Goal: Task Accomplishment & Management: Use online tool/utility

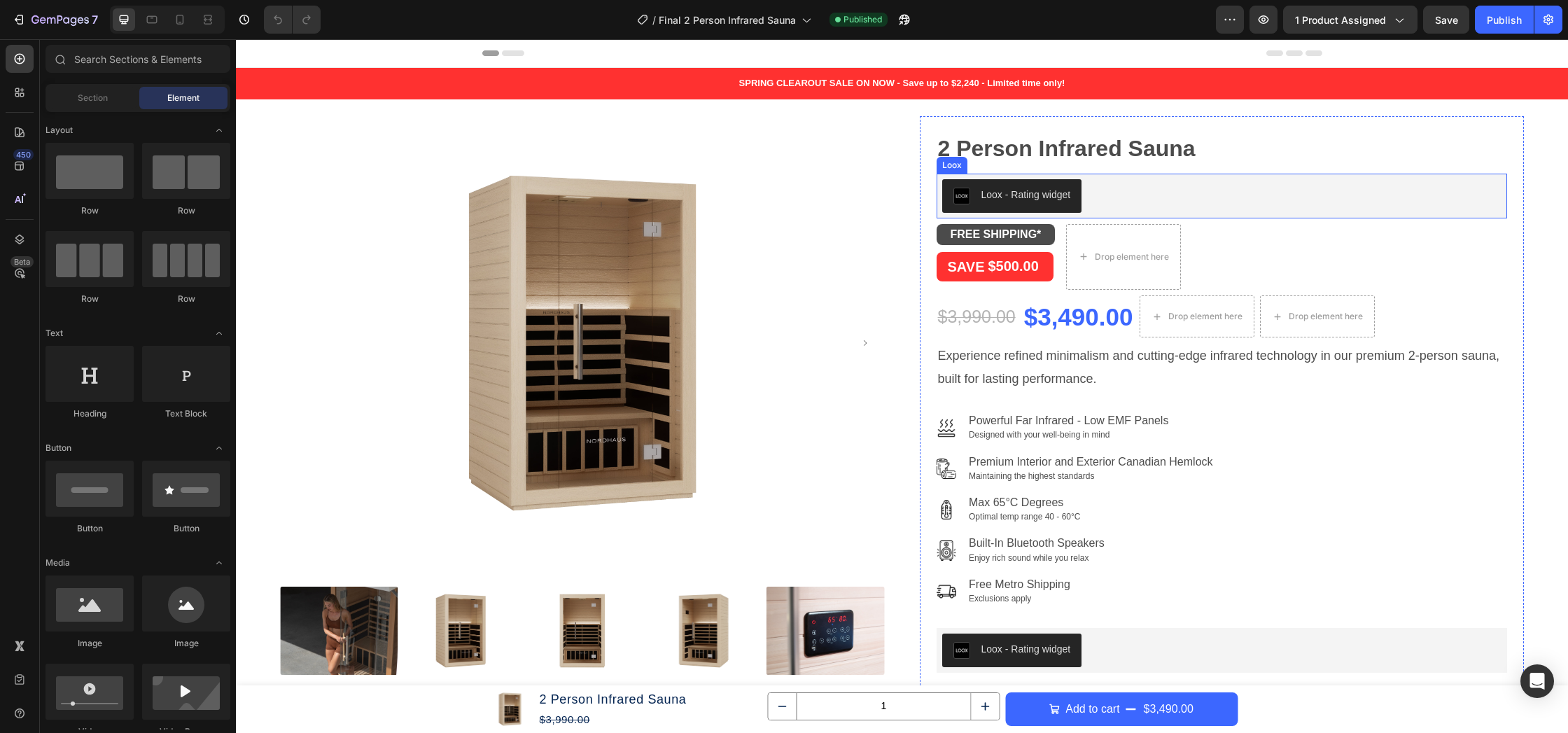
click at [1094, 191] on div "Loox - Rating widget" at bounding box center [1222, 196] width 560 height 34
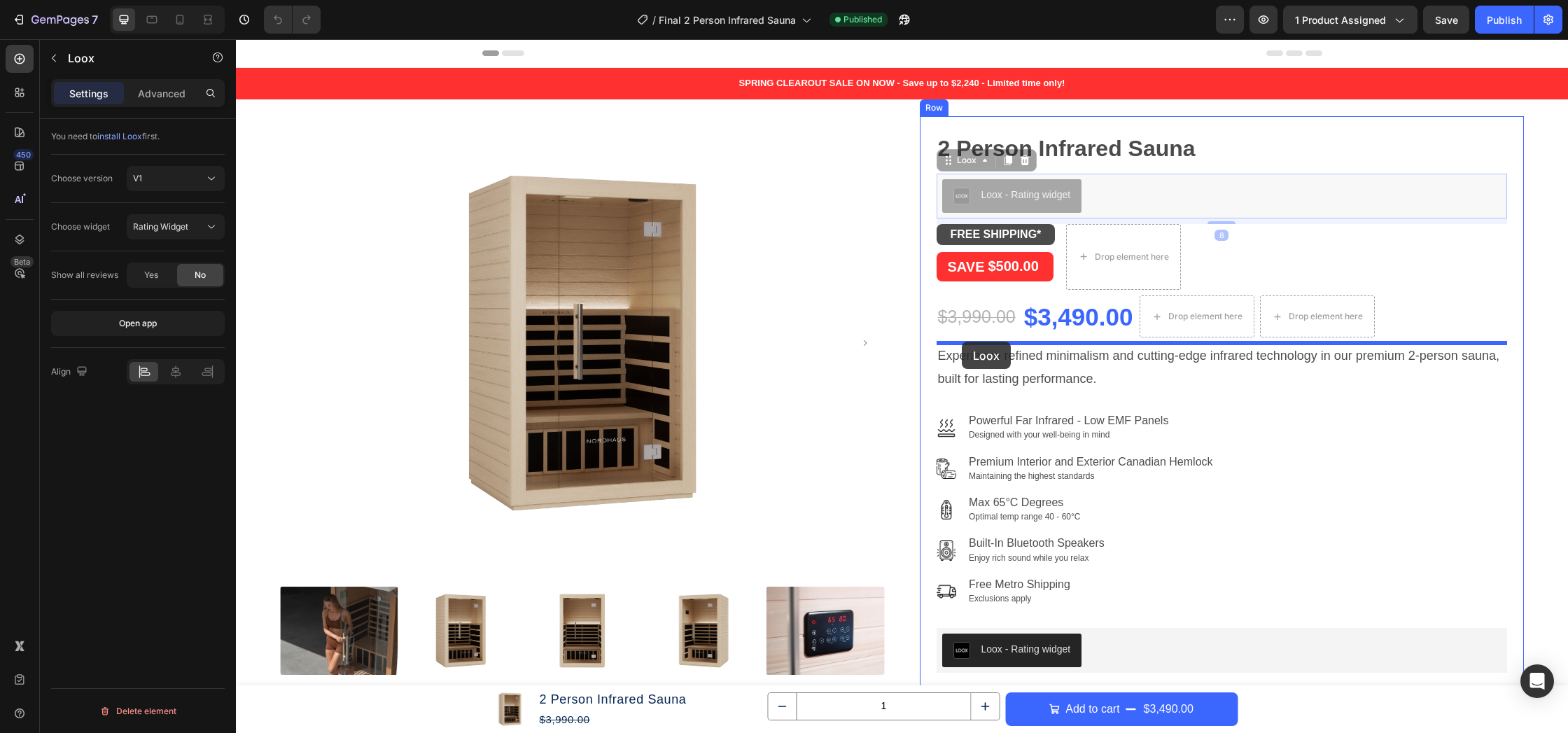
drag, startPoint x: 947, startPoint y: 157, endPoint x: 962, endPoint y: 342, distance: 185.6
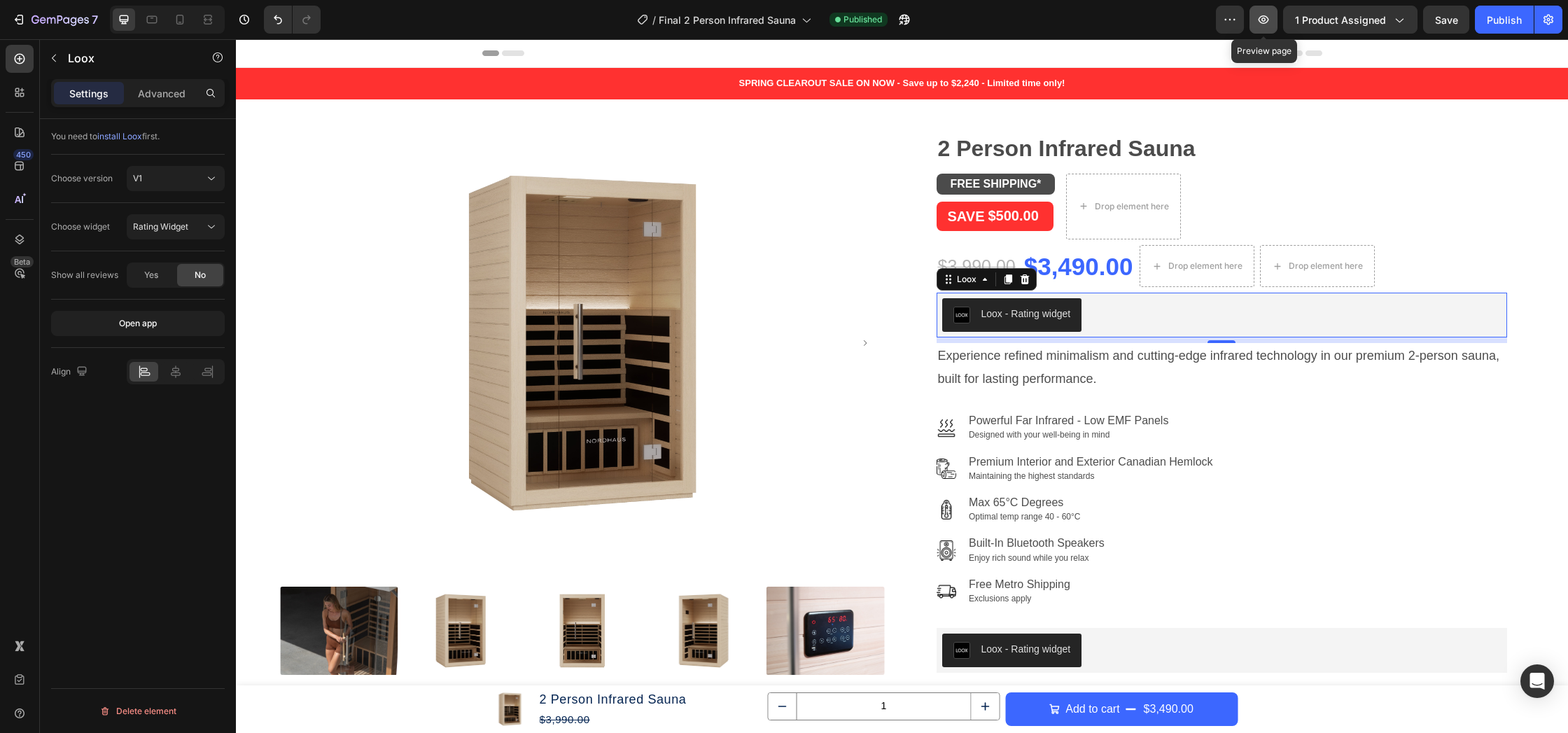
click at [1266, 21] on icon "button" at bounding box center [1263, 19] width 4 height 4
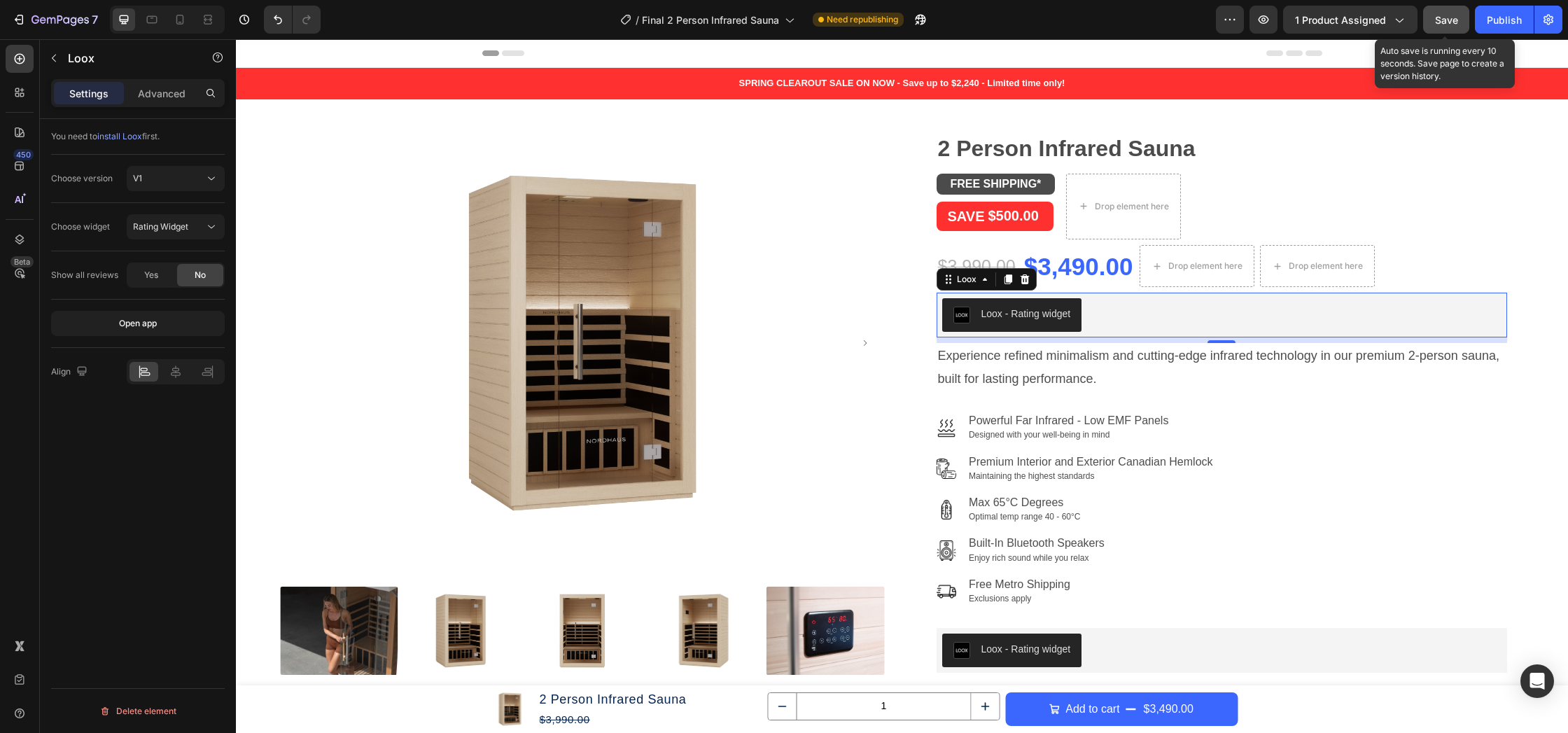
click at [1448, 19] on span "Save" at bounding box center [1446, 19] width 23 height 12
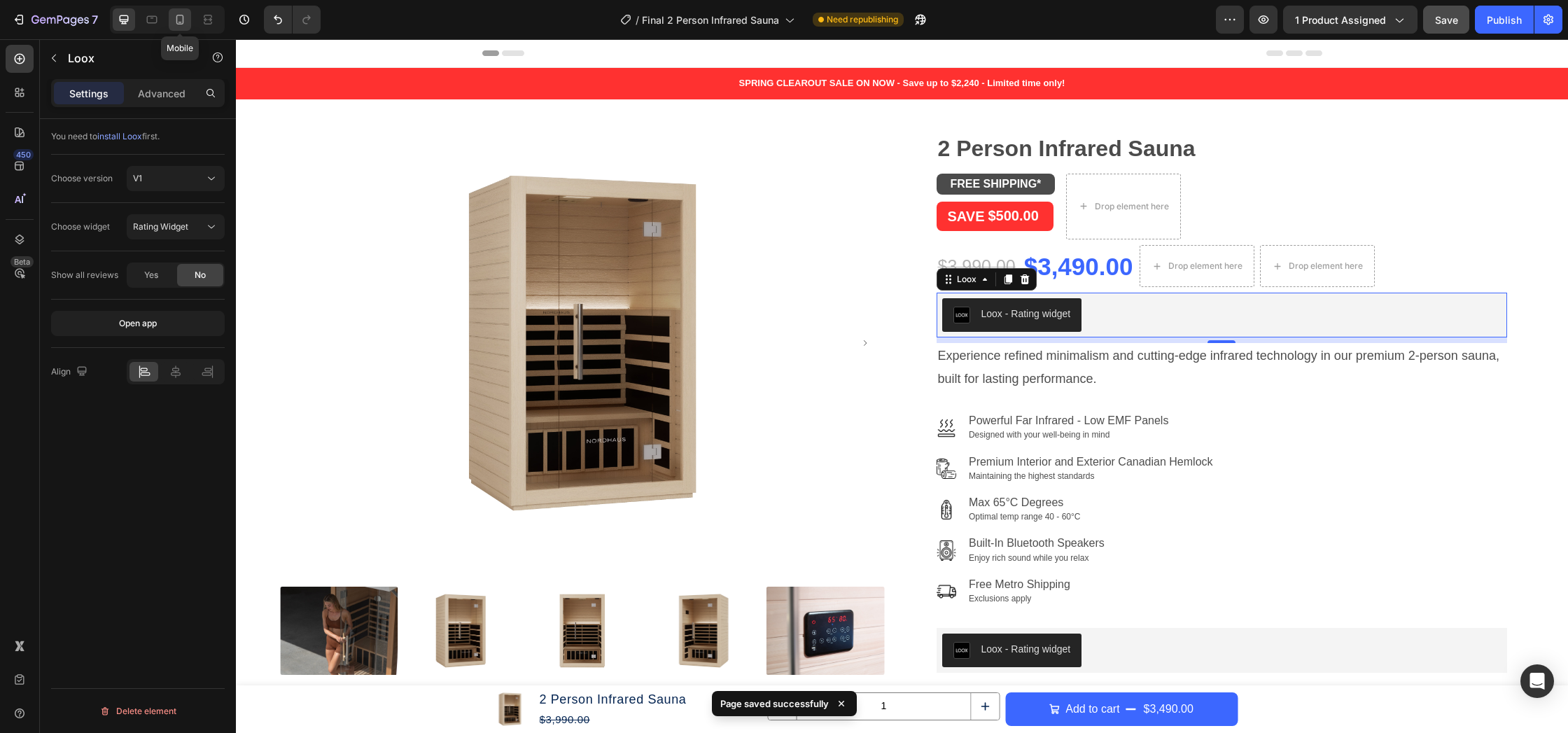
click at [182, 22] on icon at bounding box center [180, 19] width 14 height 14
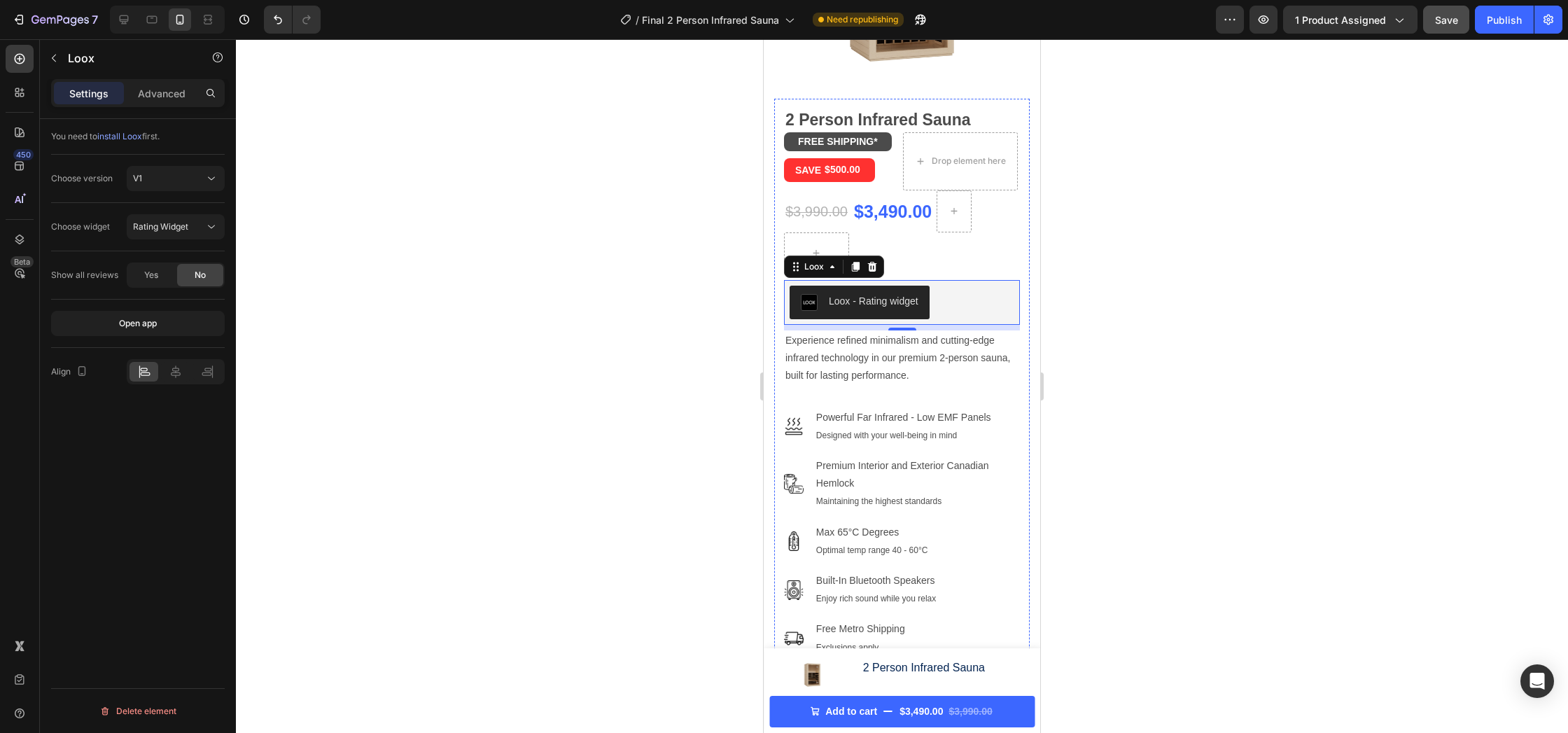
scroll to position [171, 0]
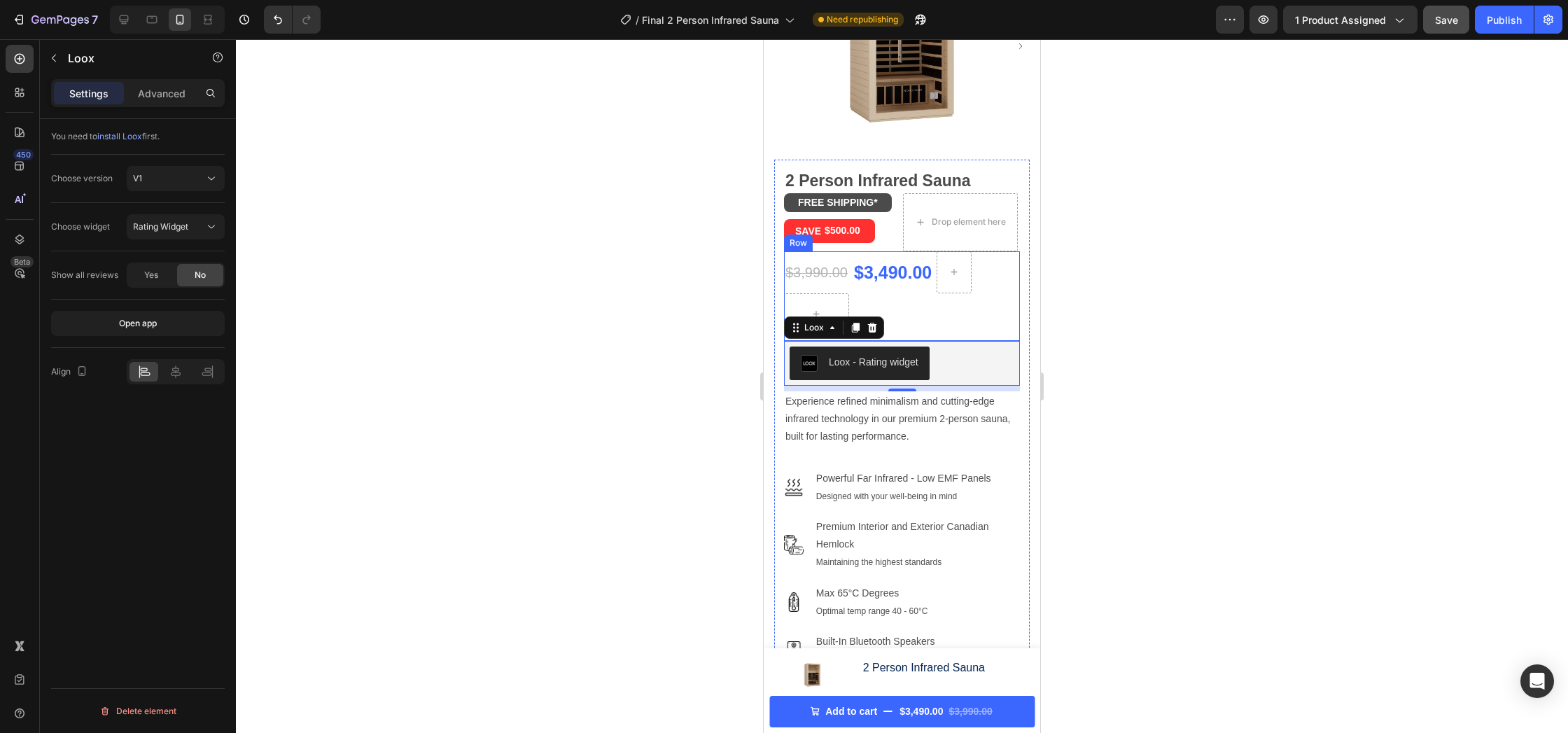
click at [910, 305] on div "$3,990.00 Product Price Product Price $3,490.00 Product Price Product Price Row" at bounding box center [902, 296] width 236 height 90
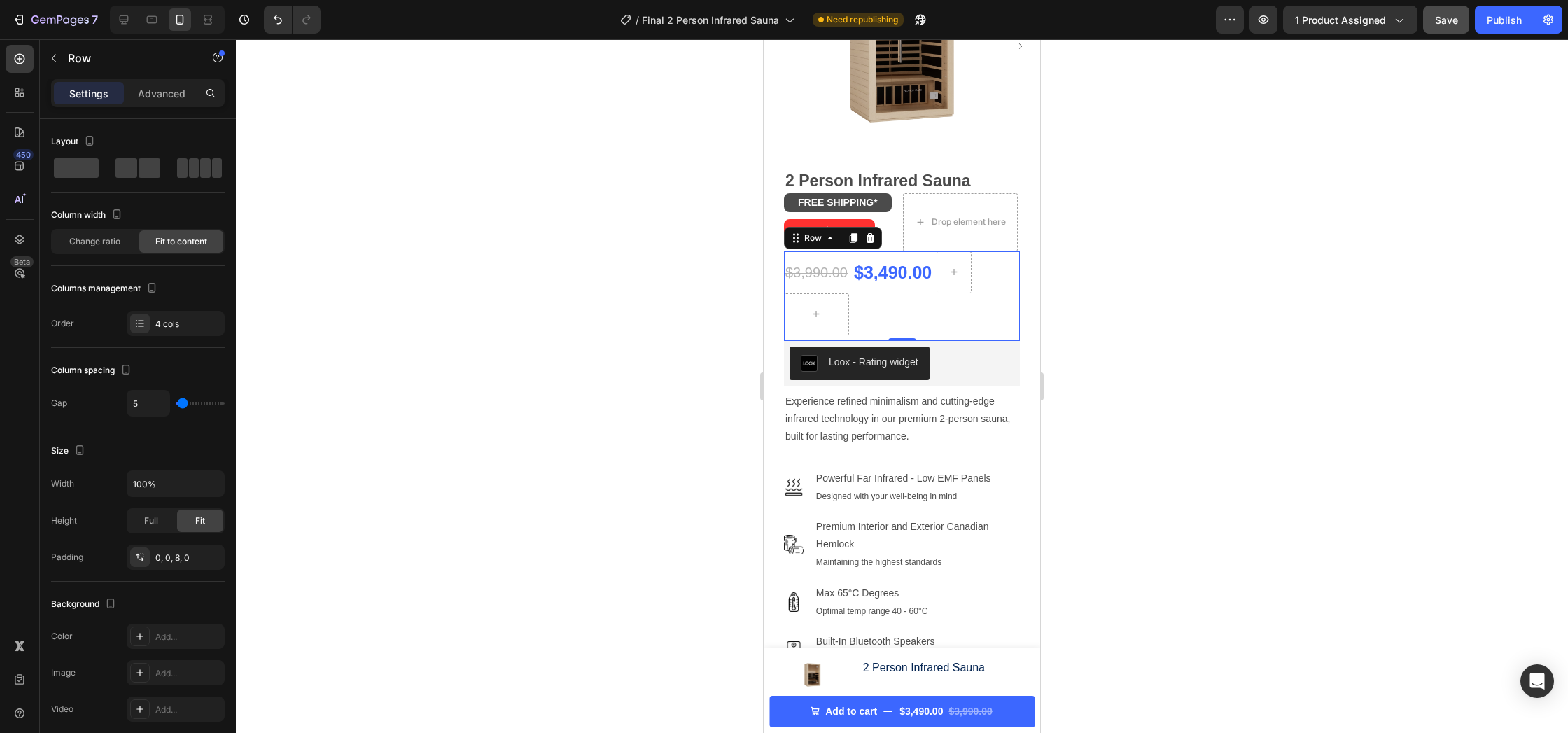
click at [984, 264] on div "$3,990.00 Product Price Product Price $3,490.00 Product Price Product Price Row…" at bounding box center [902, 296] width 236 height 90
click at [53, 63] on icon "button" at bounding box center [54, 58] width 12 height 12
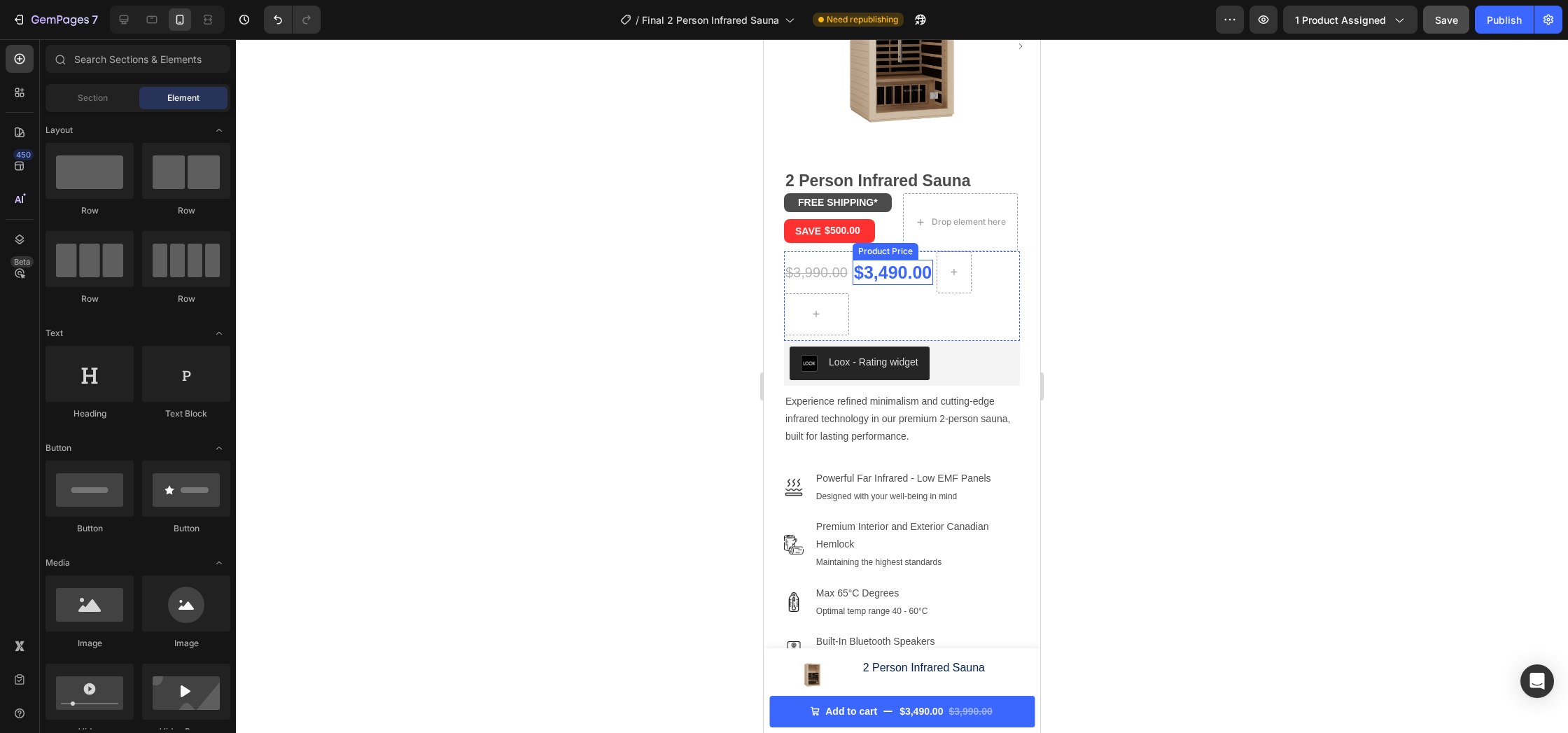
click at [904, 263] on div "$3,490.00" at bounding box center [892, 273] width 80 height 26
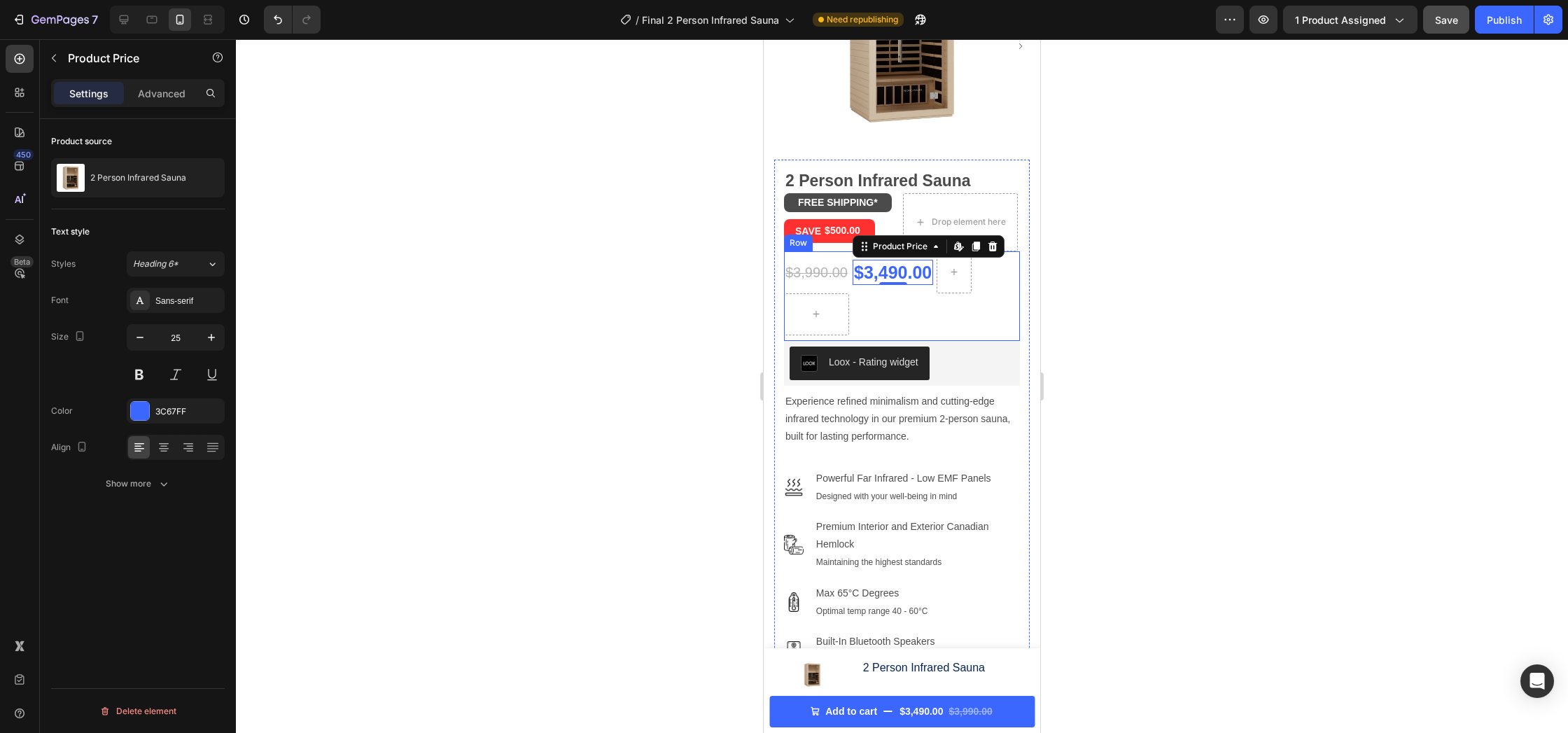
click at [980, 272] on div "$3,990.00 Product Price Product Price $3,490.00 Product Price Edit content in S…" at bounding box center [902, 296] width 236 height 90
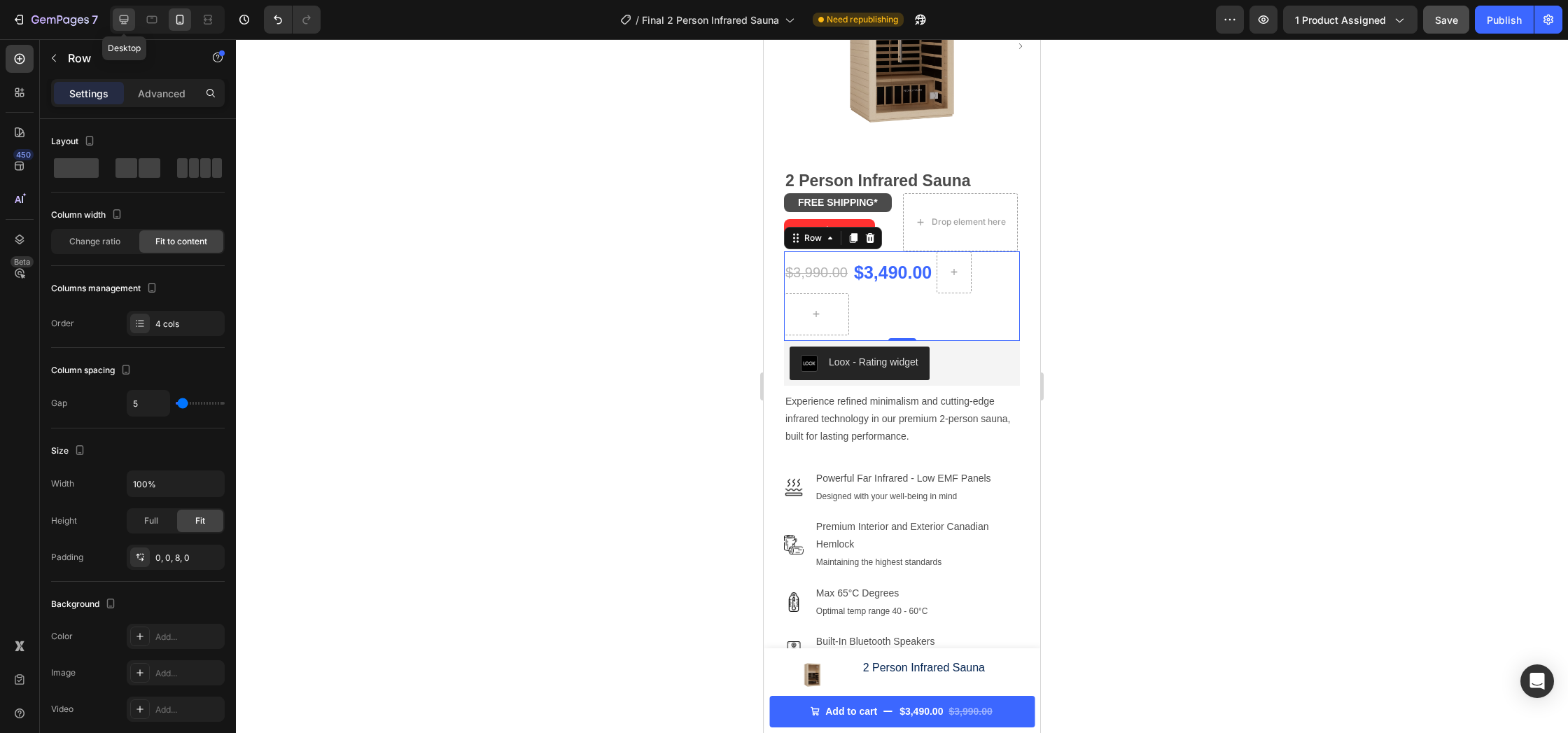
click at [120, 24] on icon at bounding box center [124, 19] width 14 height 14
type input "8"
type input "1200"
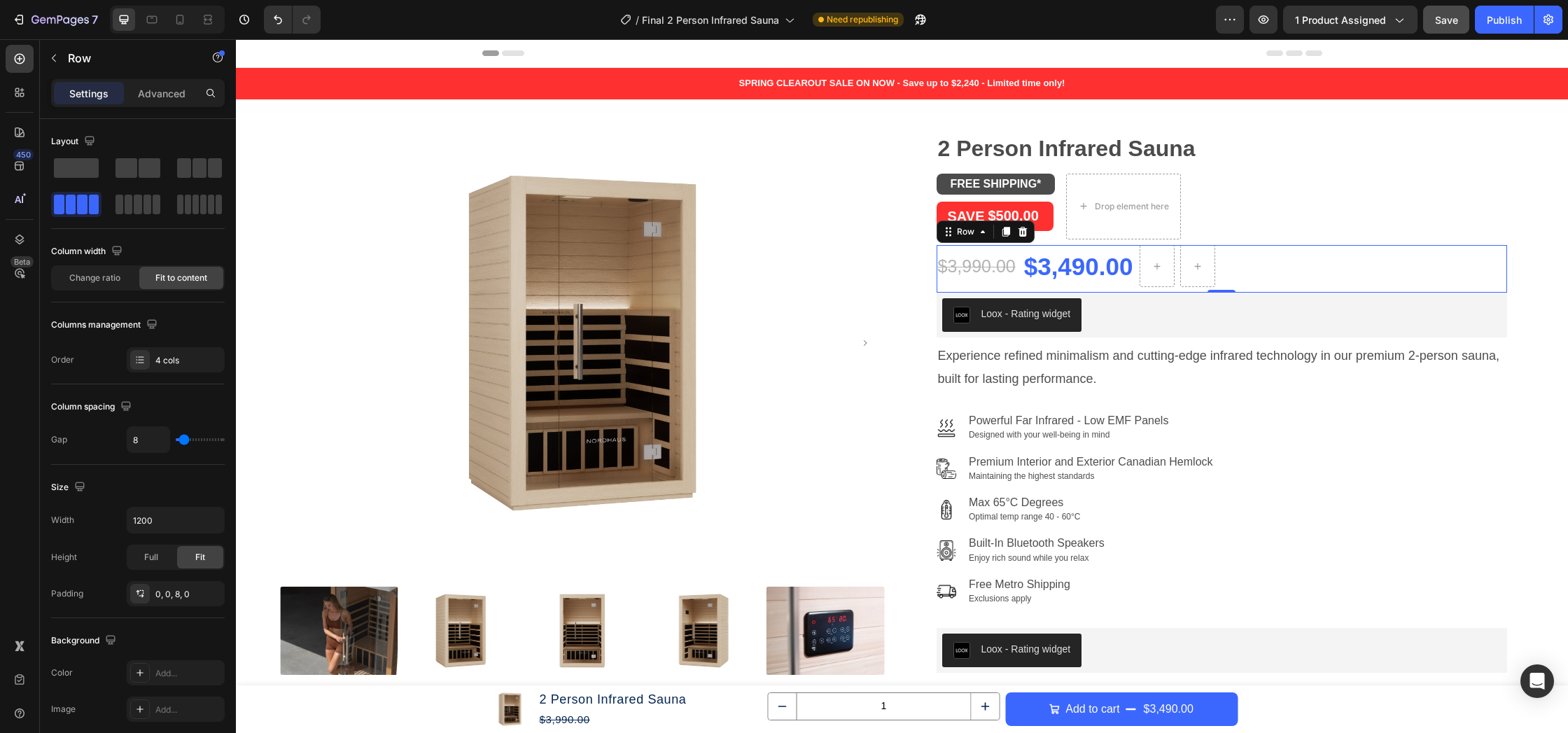
click at [1243, 272] on div "$3,990.00 Product Price Product Price $3,490.00 Product Price Product Price Row…" at bounding box center [1222, 269] width 571 height 48
click at [155, 173] on span at bounding box center [150, 167] width 22 height 19
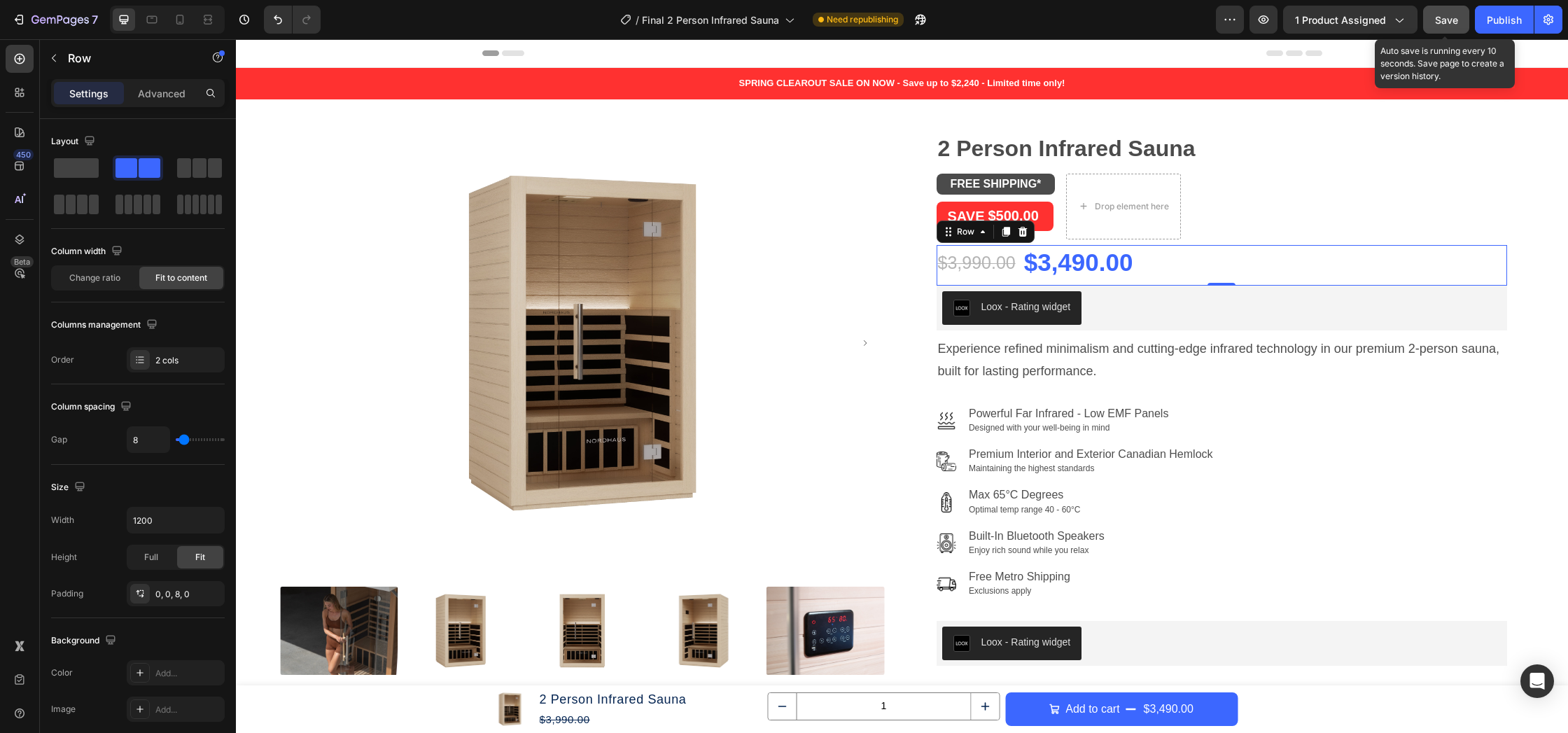
click at [1431, 13] on button "Save" at bounding box center [1446, 19] width 46 height 28
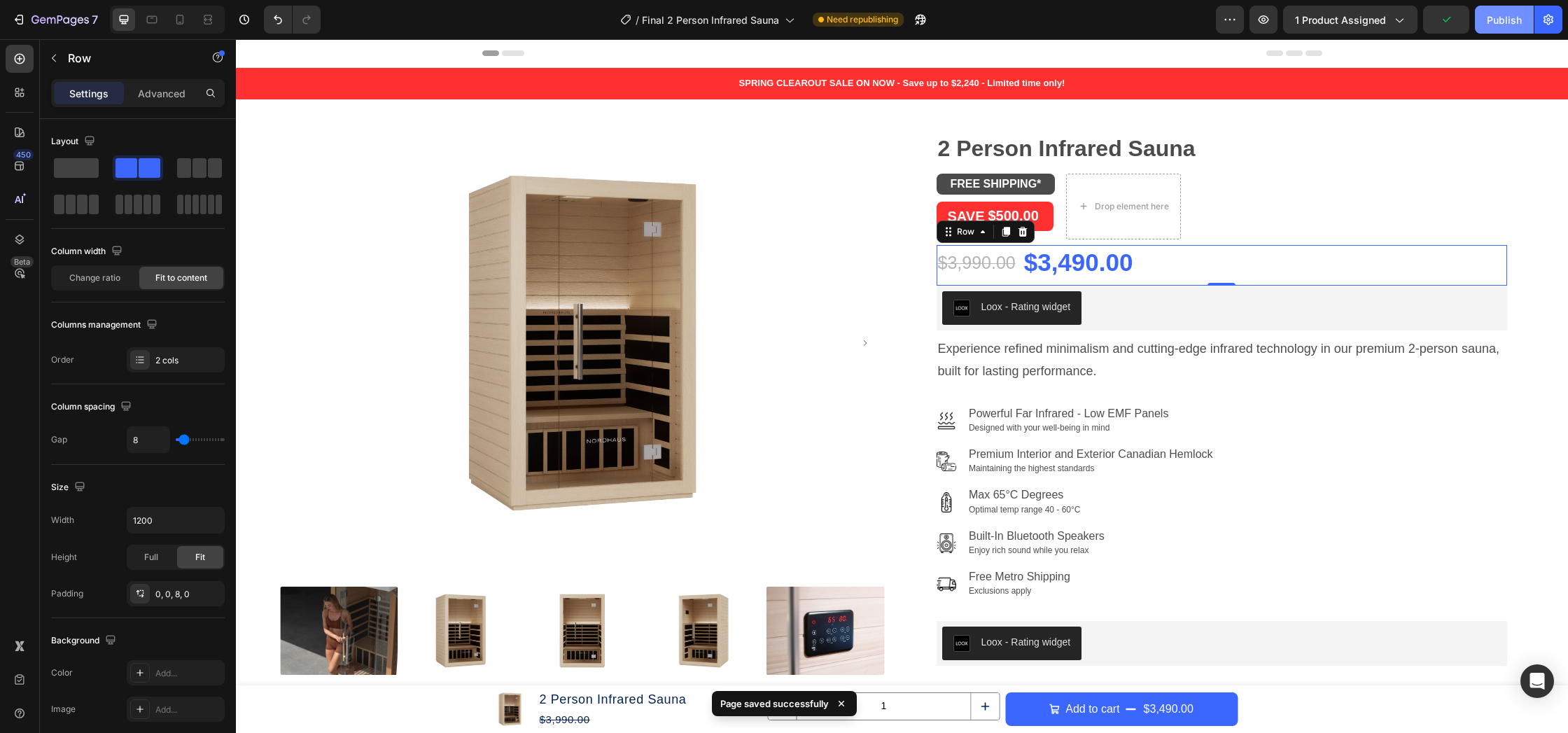
click at [1501, 23] on div "Publish" at bounding box center [1503, 19] width 35 height 15
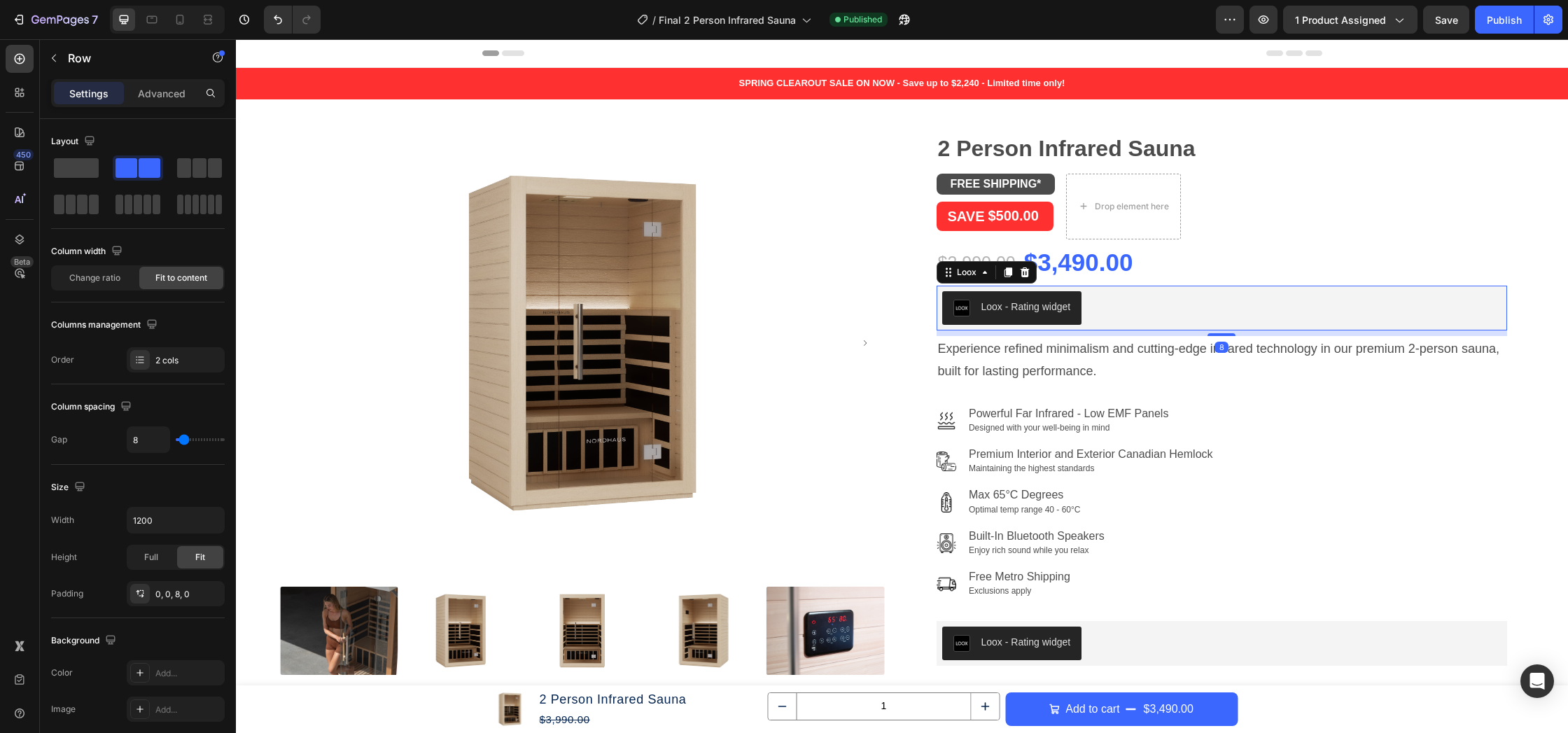
click at [949, 309] on button "Loox - Rating widget" at bounding box center [1011, 308] width 140 height 34
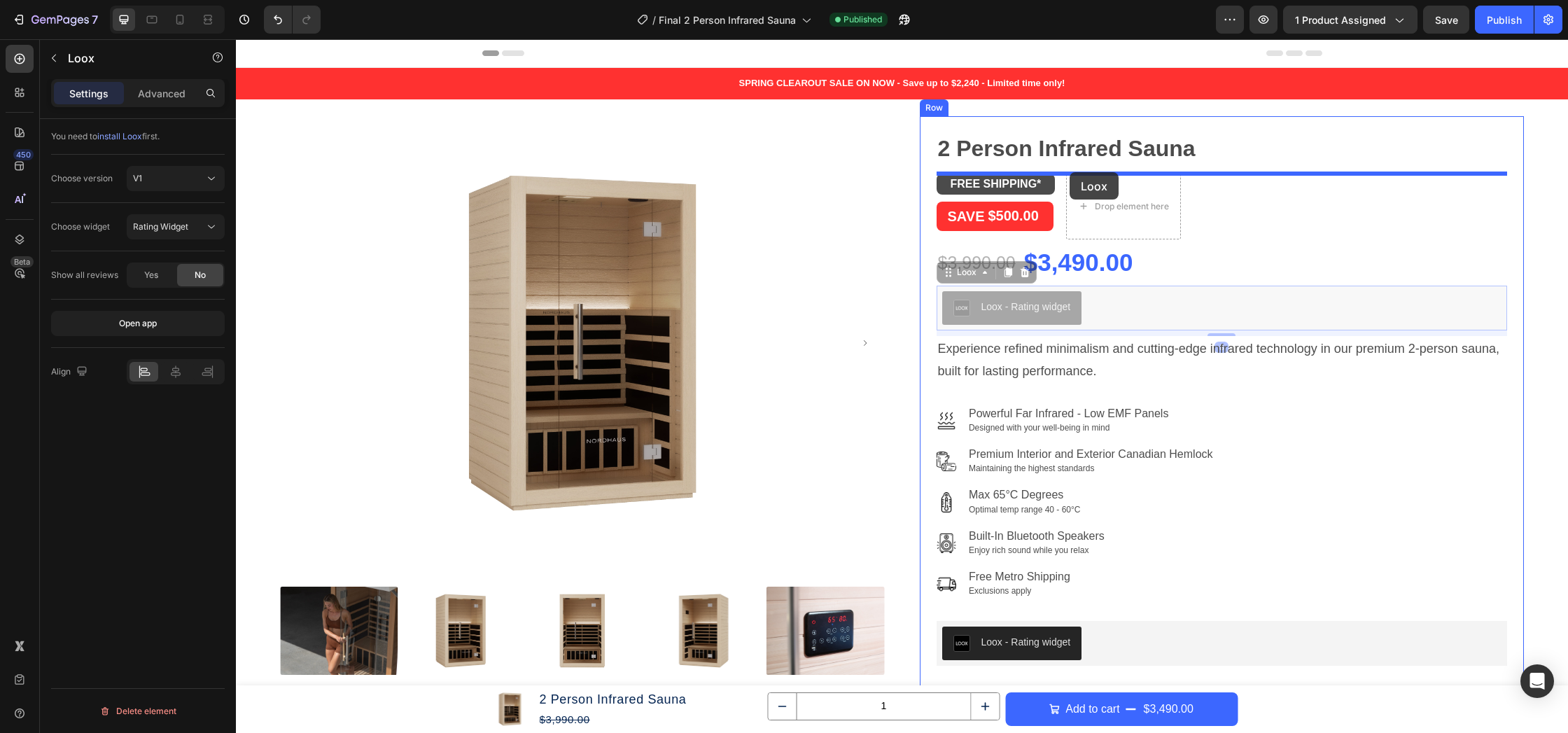
drag, startPoint x: 949, startPoint y: 275, endPoint x: 1070, endPoint y: 172, distance: 158.9
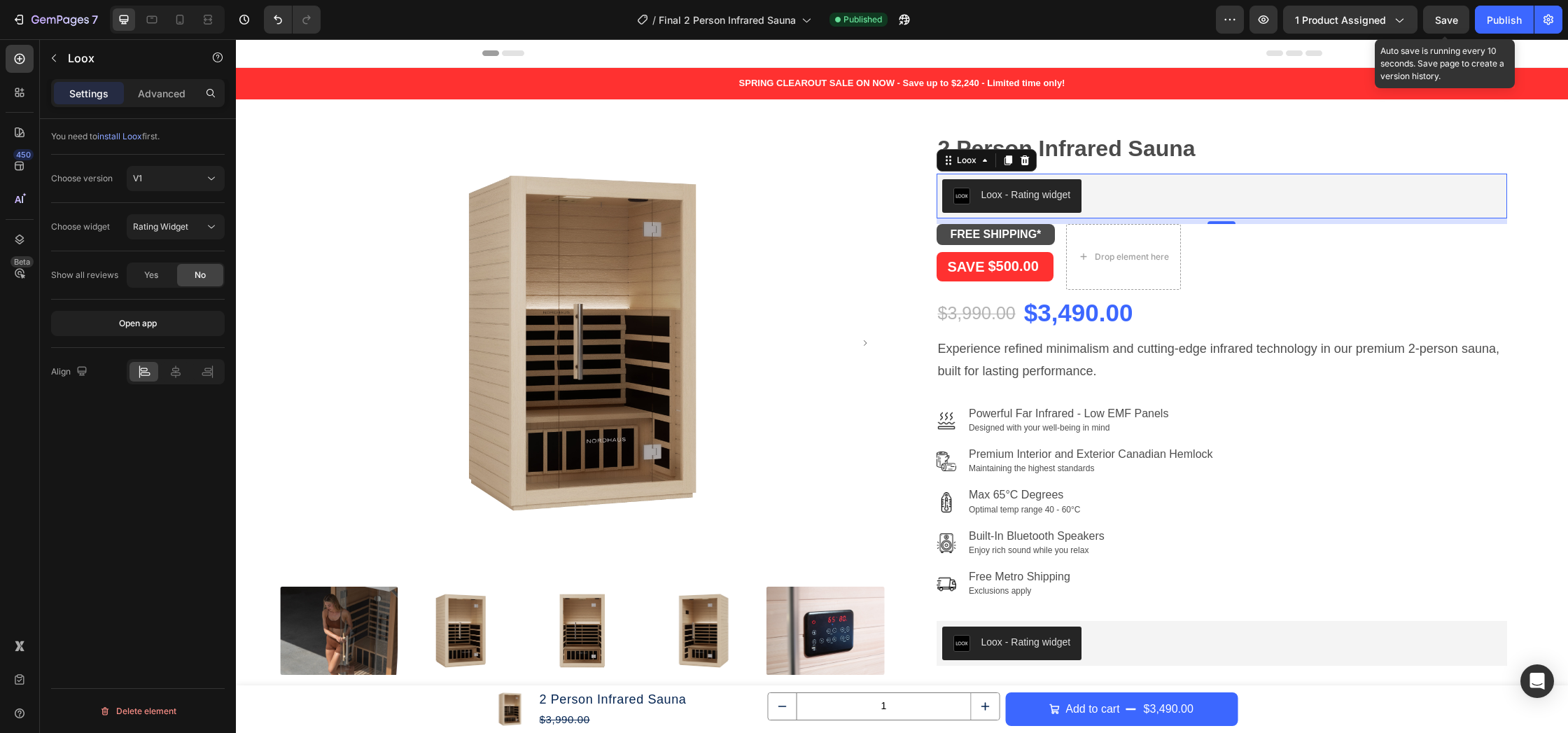
click at [1455, 15] on span "Save" at bounding box center [1446, 19] width 23 height 12
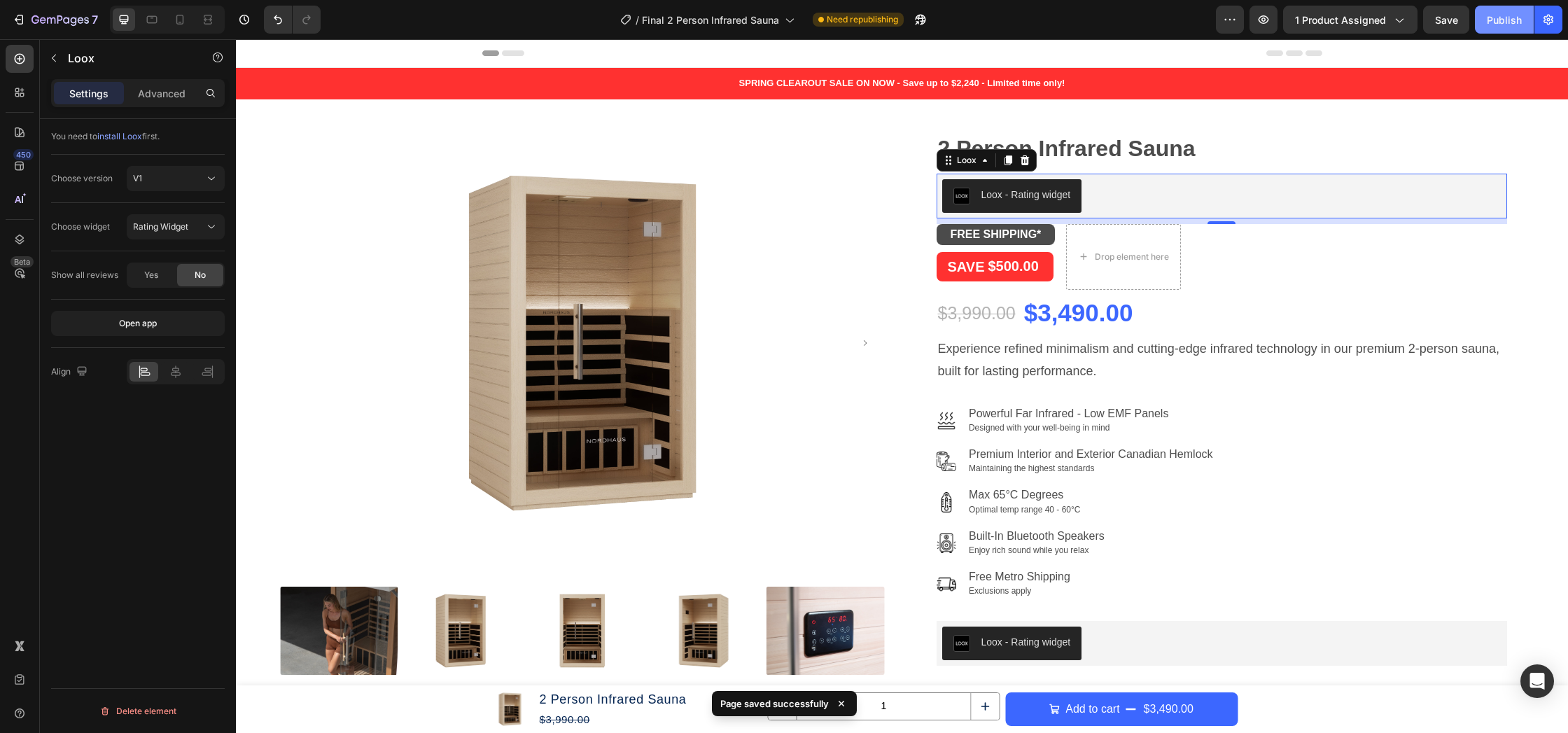
click at [1521, 26] on div "Publish" at bounding box center [1503, 19] width 35 height 15
